Goal: Obtain resource: Download file/media

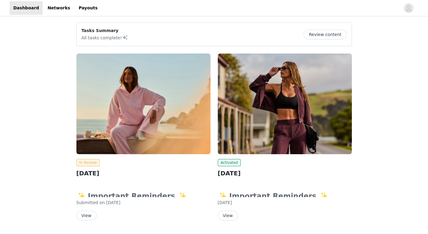
scroll to position [17, 0]
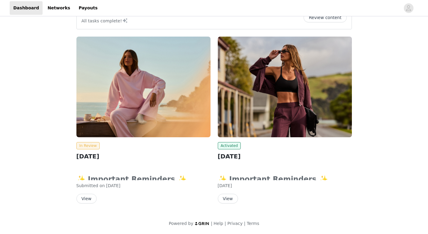
click at [227, 200] on button "View" at bounding box center [228, 198] width 20 height 10
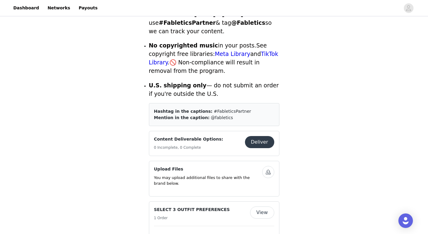
scroll to position [250, 0]
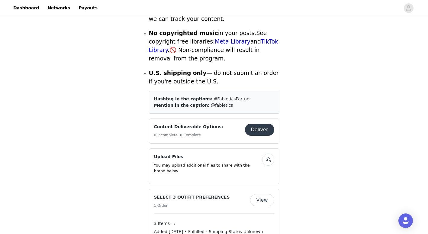
click at [262, 194] on button "View" at bounding box center [262, 200] width 24 height 12
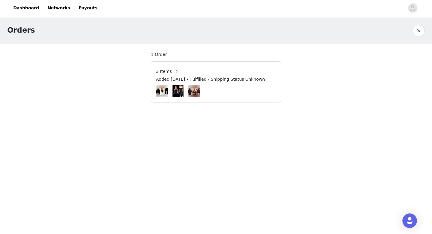
click at [215, 70] on div "3 Items" at bounding box center [216, 71] width 120 height 10
click at [173, 70] on button "button" at bounding box center [177, 71] width 10 height 10
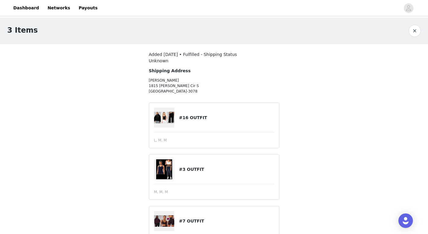
click at [163, 118] on img at bounding box center [164, 117] width 21 height 11
click at [173, 118] on img at bounding box center [164, 117] width 21 height 11
click at [194, 118] on h4 "#16 OUTFIT" at bounding box center [226, 117] width 95 height 6
click at [406, 35] on div "3 Items" at bounding box center [207, 30] width 401 height 11
click at [409, 33] on button "button" at bounding box center [414, 31] width 12 height 12
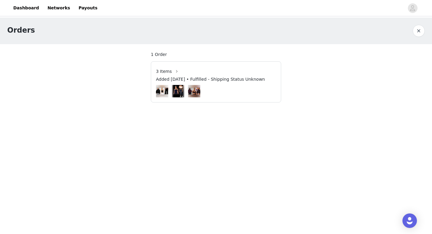
click at [423, 32] on button "button" at bounding box center [419, 31] width 12 height 12
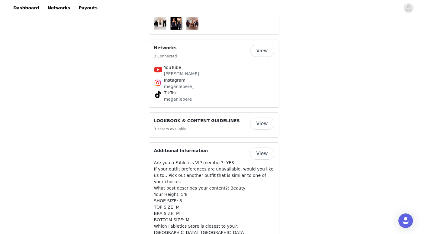
scroll to position [483, 0]
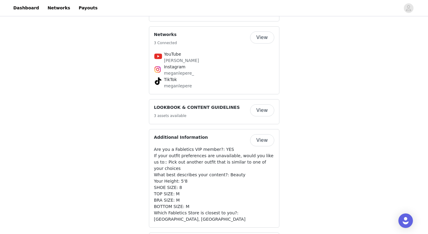
click at [261, 104] on button "View" at bounding box center [262, 110] width 24 height 12
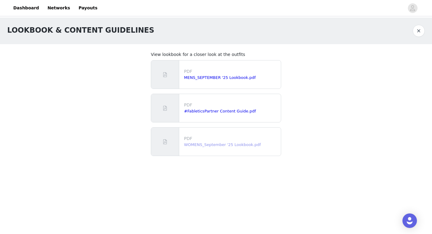
click at [214, 143] on link "WOMENS_September '25 Lookbook.pdf" at bounding box center [222, 144] width 77 height 5
